Goal: Find contact information: Find contact information

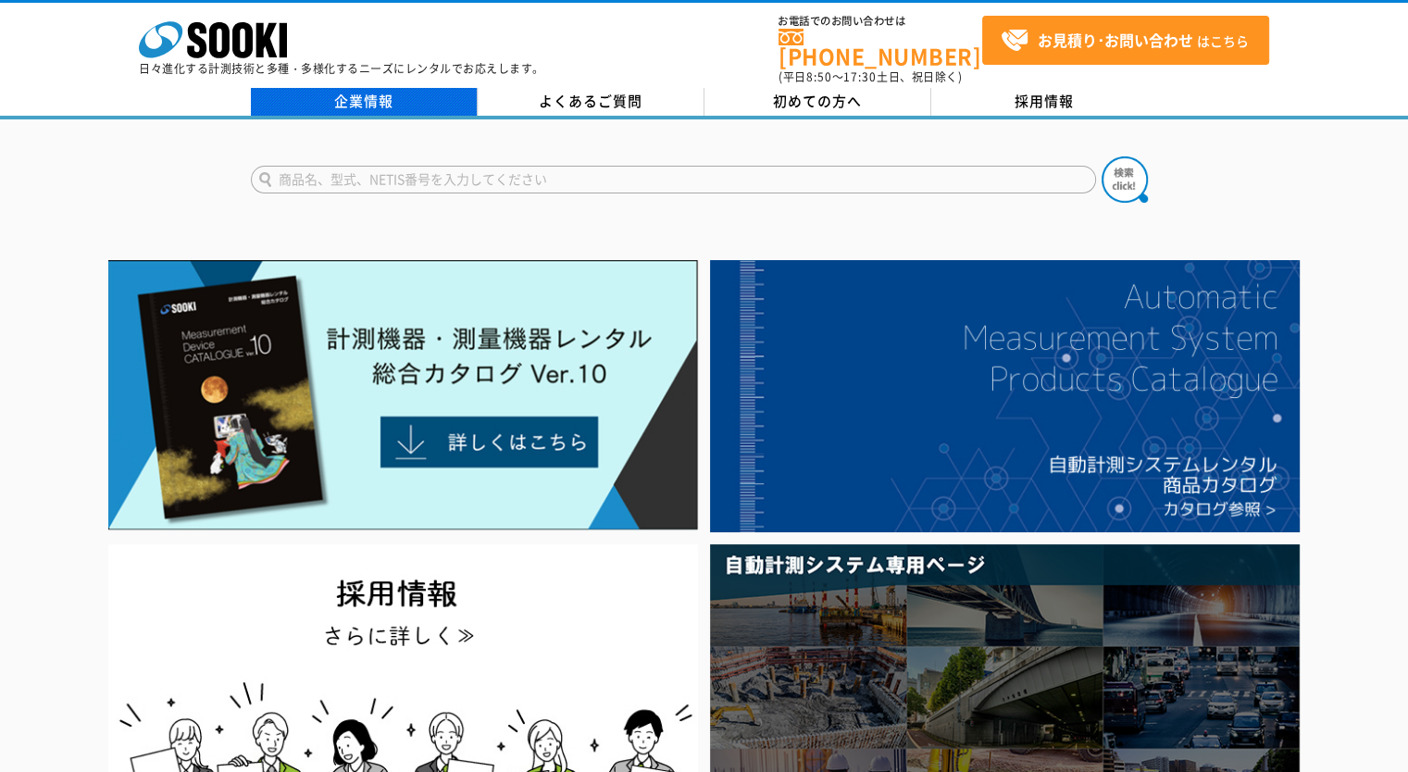
click at [347, 94] on link "企業情報" at bounding box center [364, 102] width 227 height 28
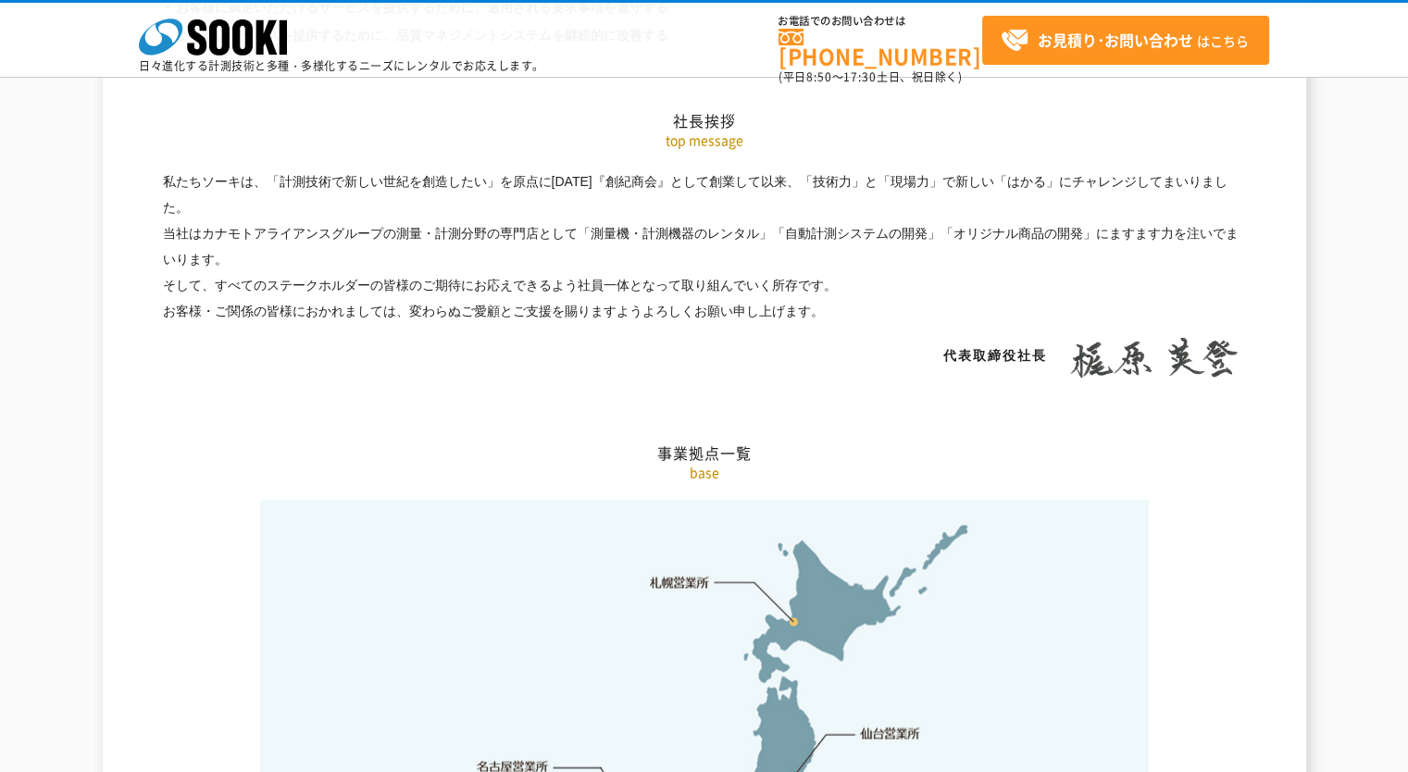
scroll to position [4073, 0]
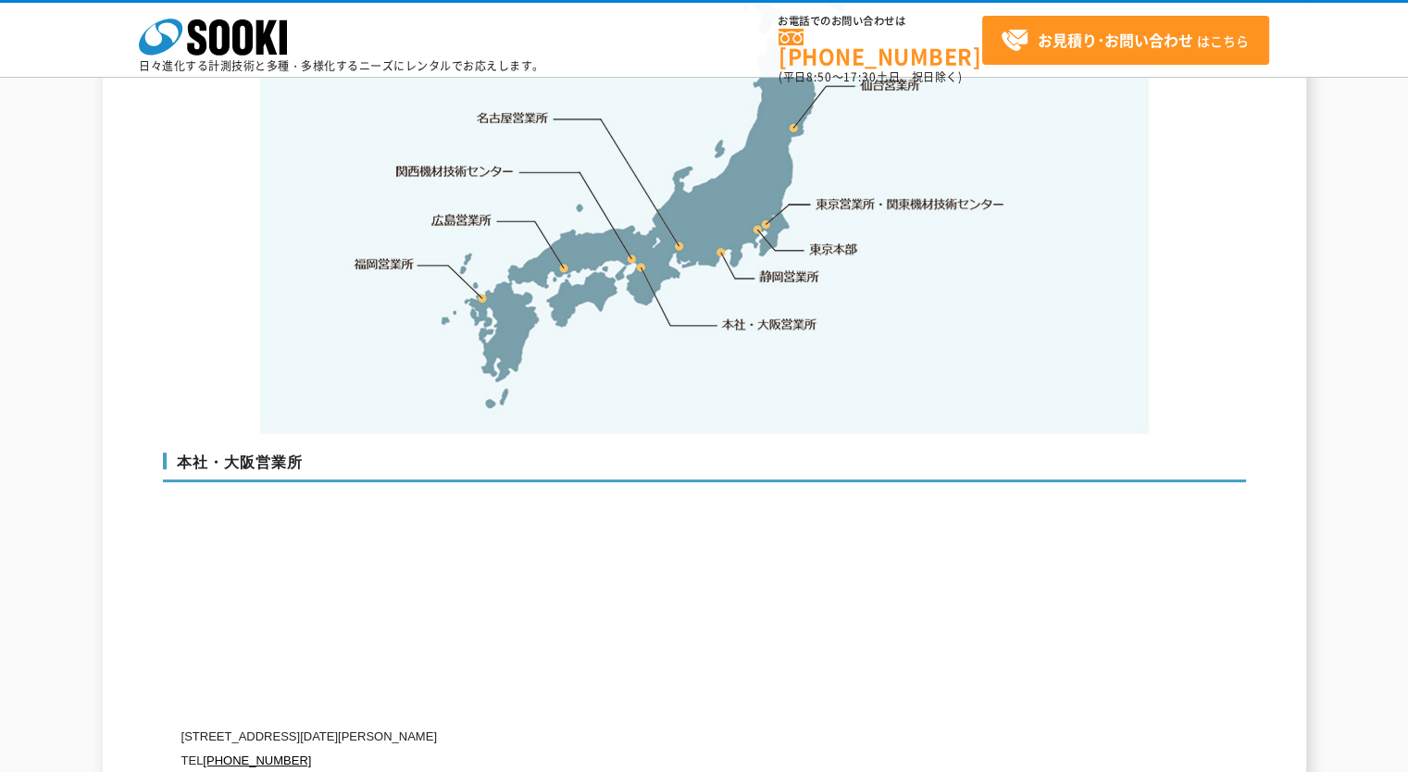
click at [764, 315] on link "本社・大阪営業所" at bounding box center [768, 324] width 97 height 19
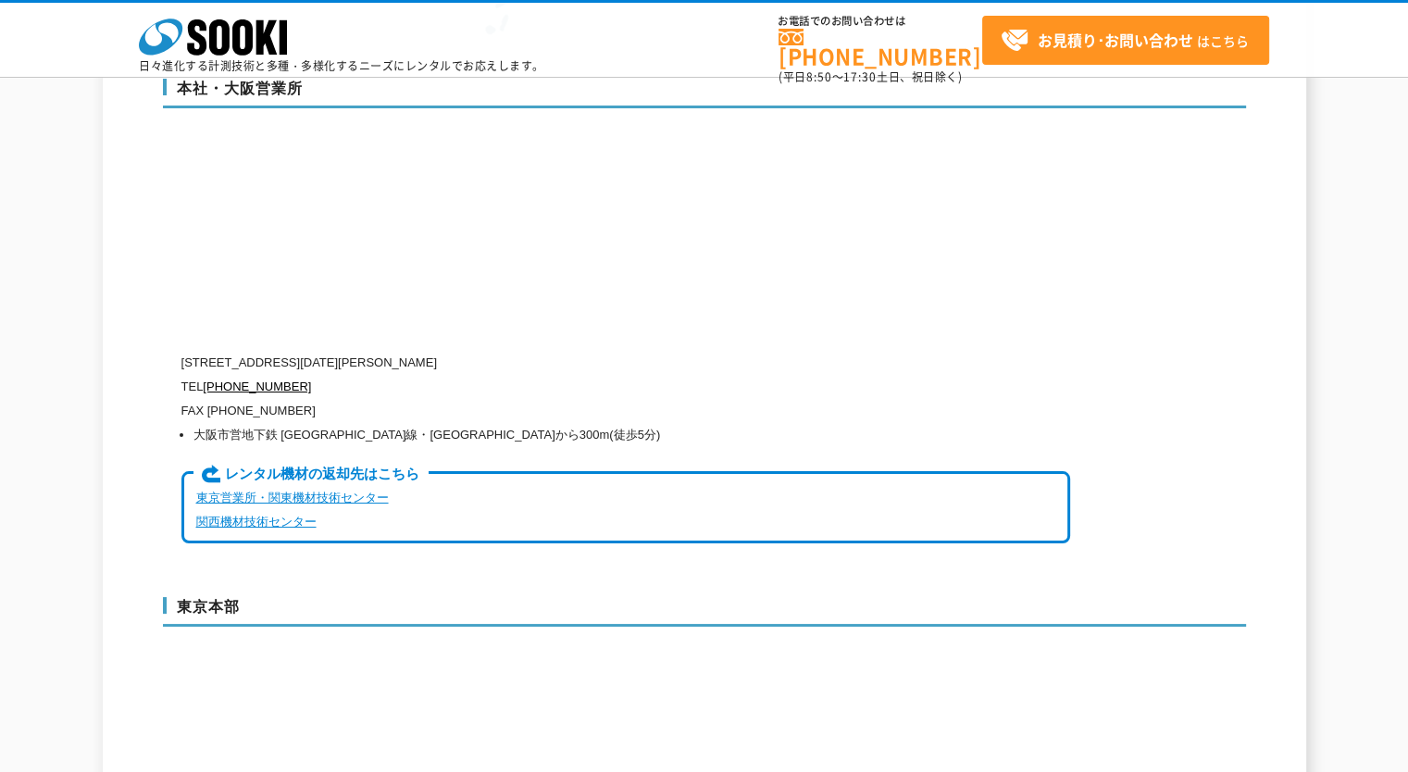
scroll to position [4469, 0]
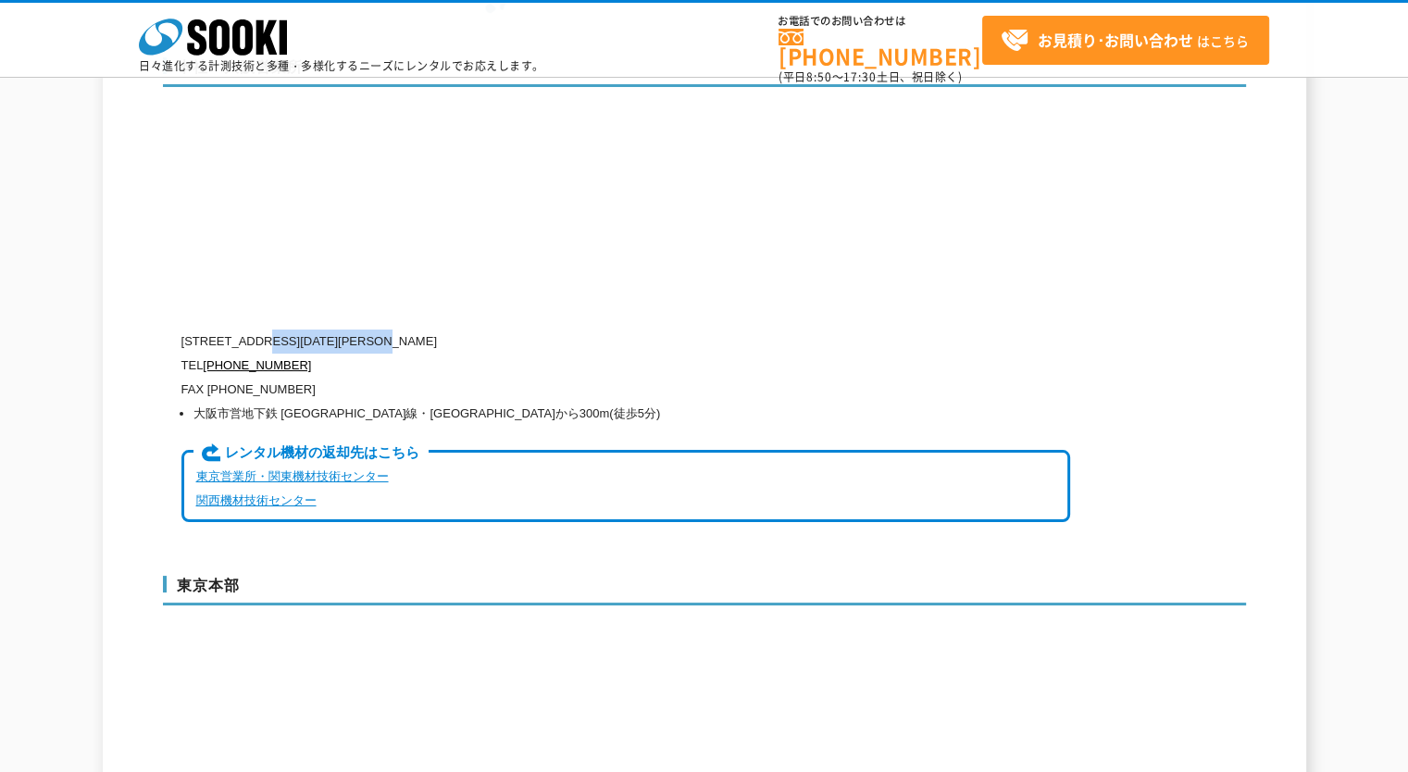
drag, startPoint x: 271, startPoint y: 300, endPoint x: 437, endPoint y: 304, distance: 165.7
click at [437, 330] on p "[STREET_ADDRESS][DATE][PERSON_NAME]" at bounding box center [625, 342] width 889 height 24
copy p "[STREET_ADDRESS][DATE]"
